Goal: Navigation & Orientation: Find specific page/section

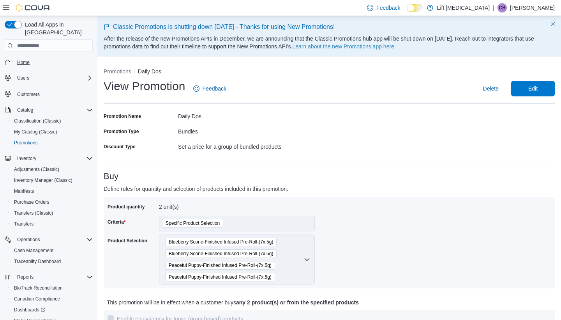
click at [27, 59] on span "Home" at bounding box center [23, 62] width 12 height 6
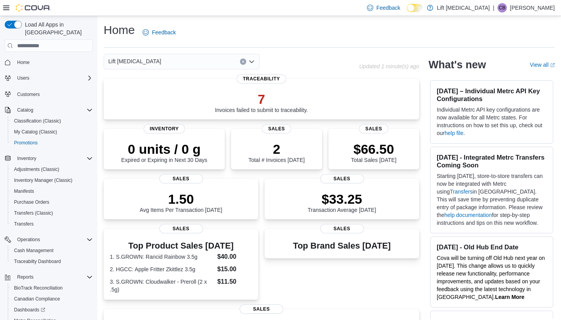
click at [433, 36] on div "Home Feedback" at bounding box center [329, 32] width 451 height 20
